Goal: Check status: Check status

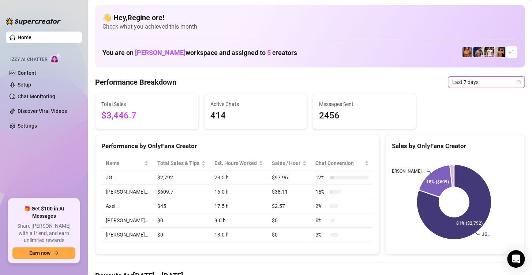
click at [463, 85] on span "Last 7 days" at bounding box center [486, 81] width 68 height 11
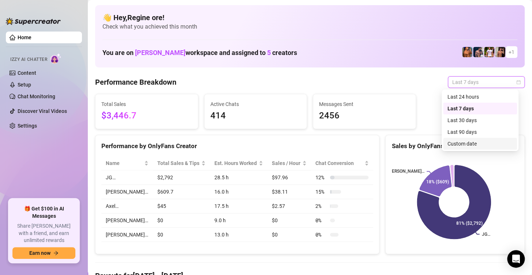
click at [464, 141] on div "Custom date" at bounding box center [480, 143] width 65 height 8
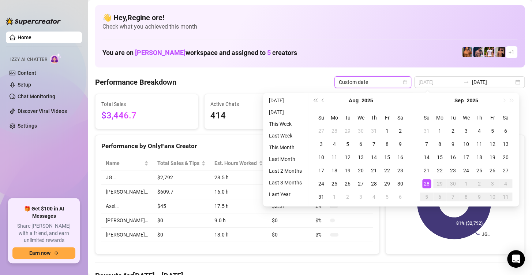
type input "[DATE]"
click at [425, 182] on div "28" at bounding box center [426, 183] width 9 height 9
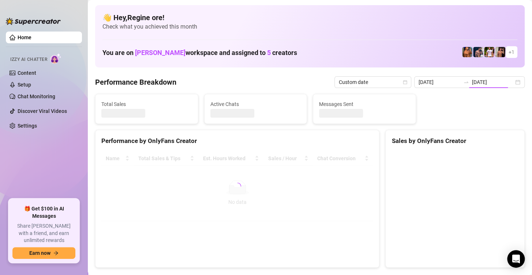
type input "[DATE]"
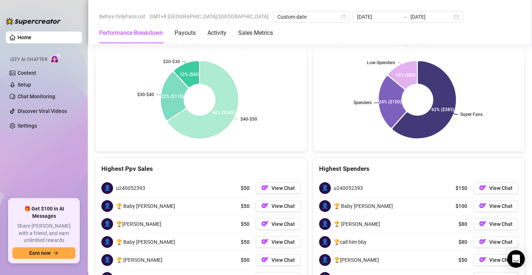
scroll to position [1200, 0]
